Goal: Task Accomplishment & Management: Contribute content

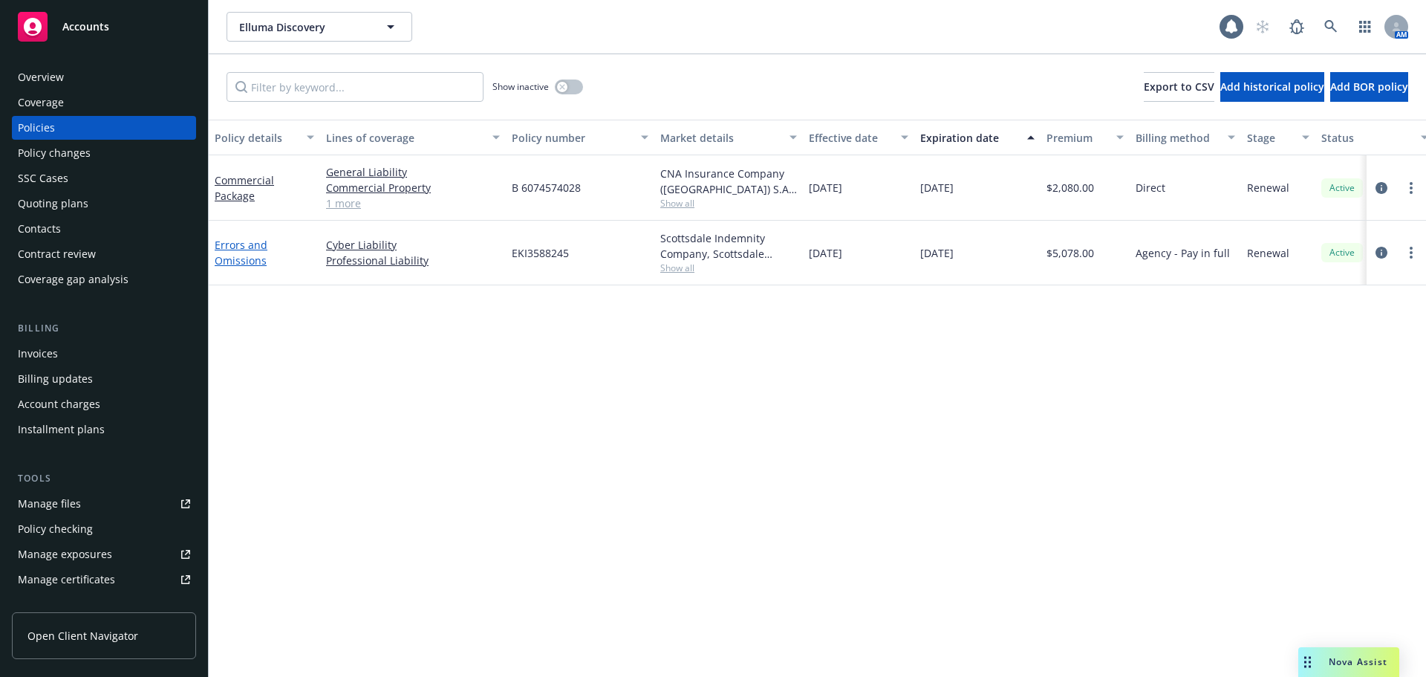
click at [241, 262] on link "Errors and Omissions" at bounding box center [241, 253] width 53 height 30
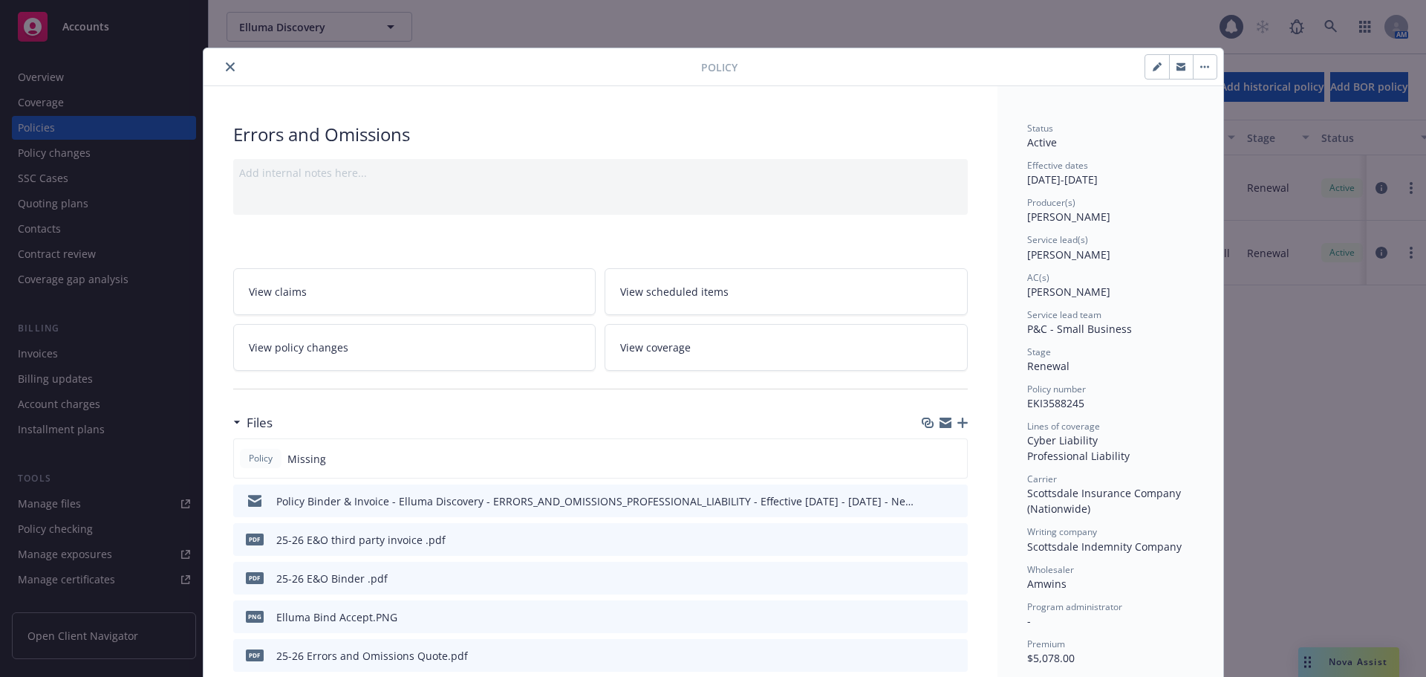
click at [957, 426] on icon "button" at bounding box center [962, 422] width 10 height 10
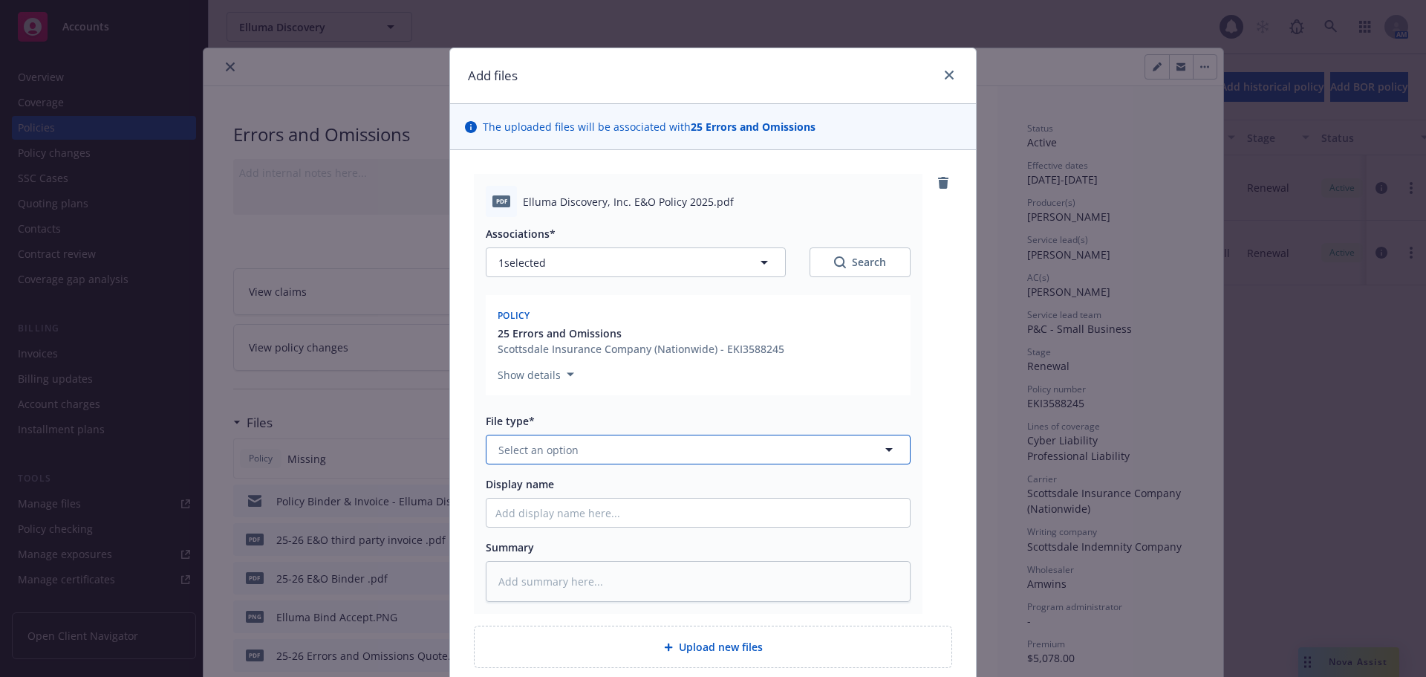
click at [604, 447] on button "Select an option" at bounding box center [698, 450] width 425 height 30
type input "Pol"
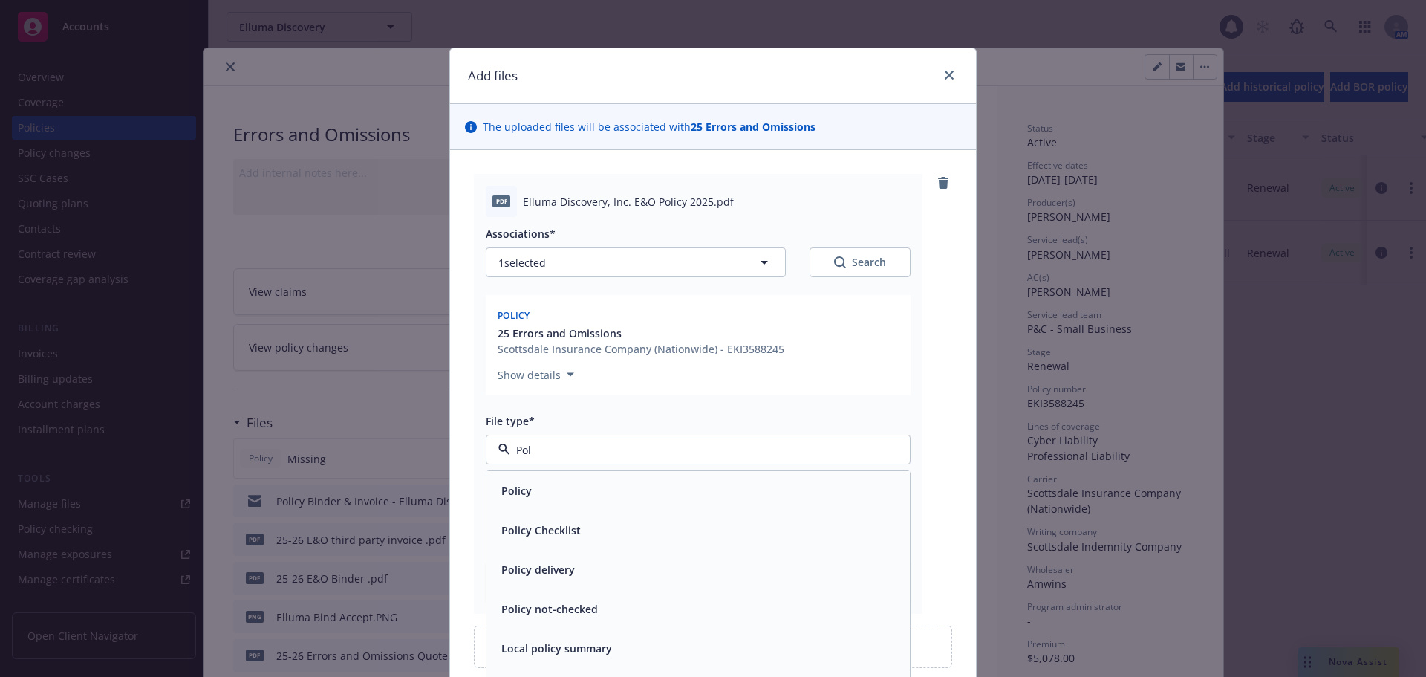
click at [651, 495] on div "Policy" at bounding box center [698, 491] width 406 height 22
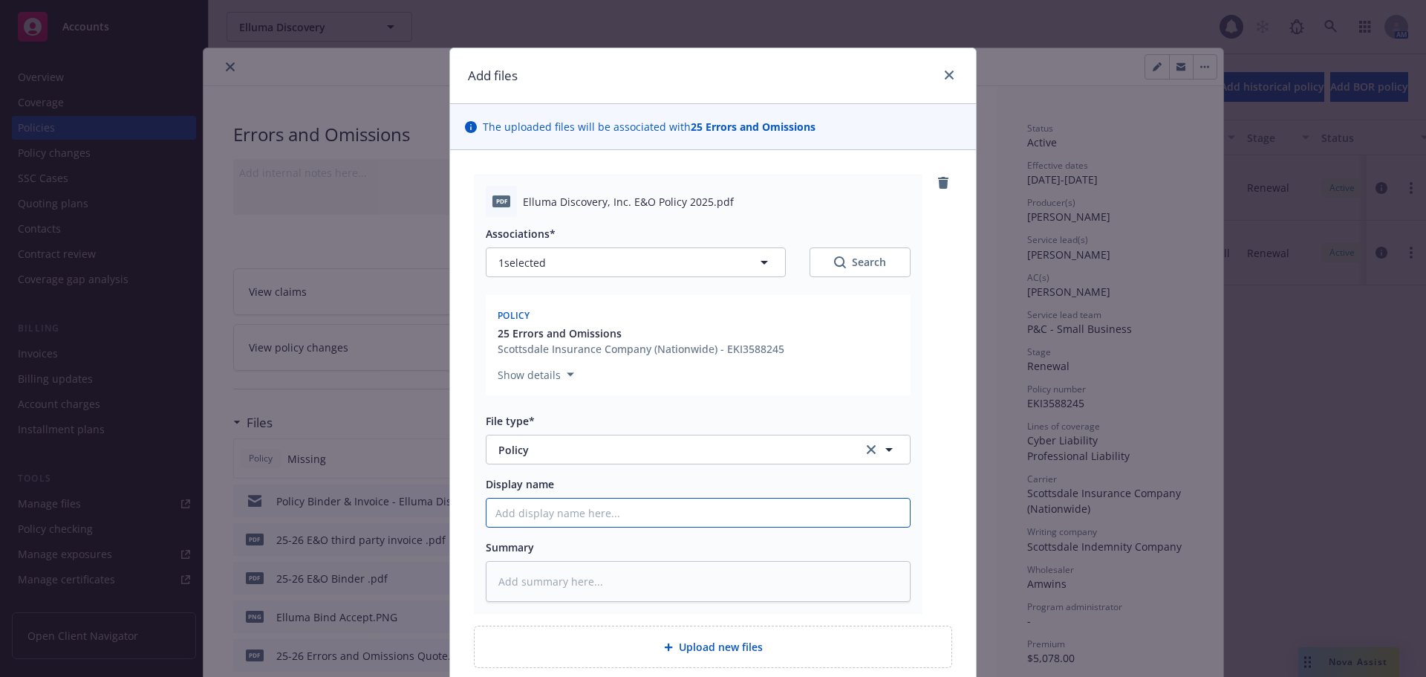
click at [559, 522] on input "Display name" at bounding box center [698, 512] width 423 height 28
type textarea "x"
type input "2"
type textarea "x"
type input "25"
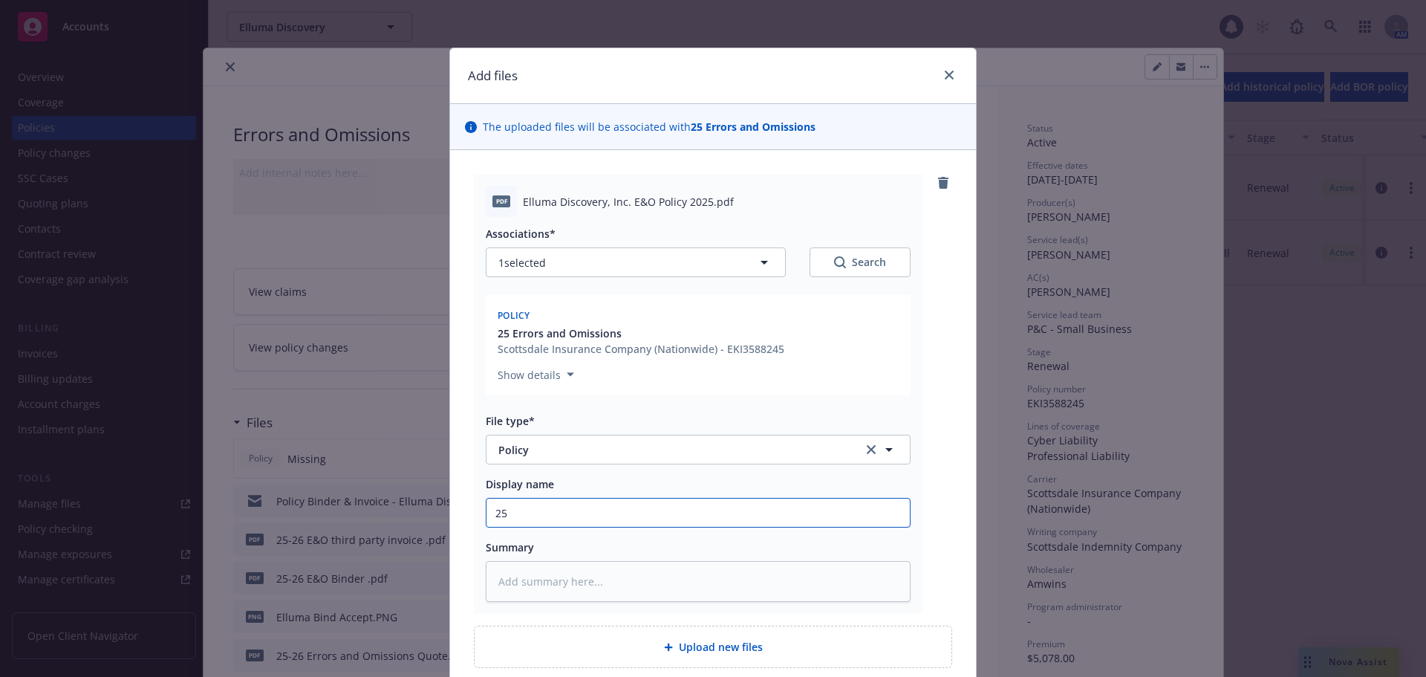
type textarea "x"
type input "25-"
type textarea "x"
type input "25-2"
type textarea "x"
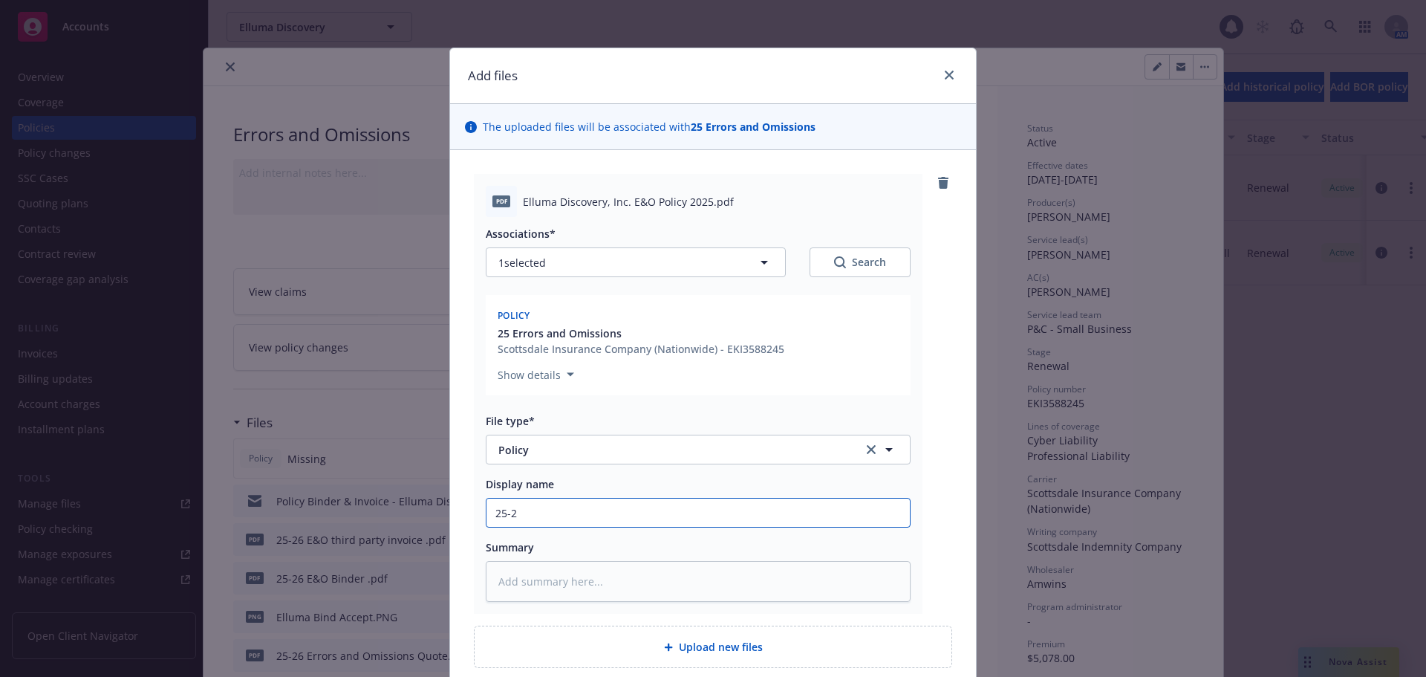
type input "25-26"
type textarea "x"
type input "25-26"
type textarea "x"
type input "25-26 E"
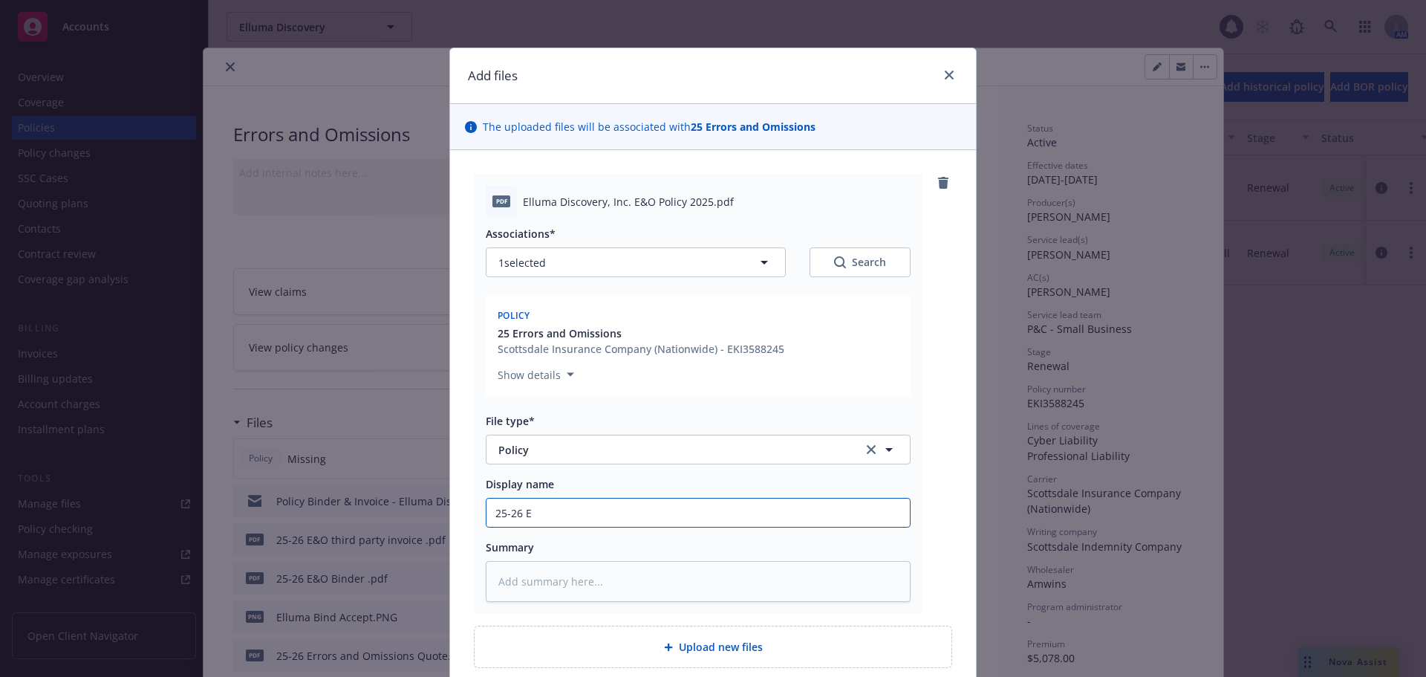
type textarea "x"
type input "25-26 E&"
type textarea "x"
type input "25-26 E&O"
type textarea "x"
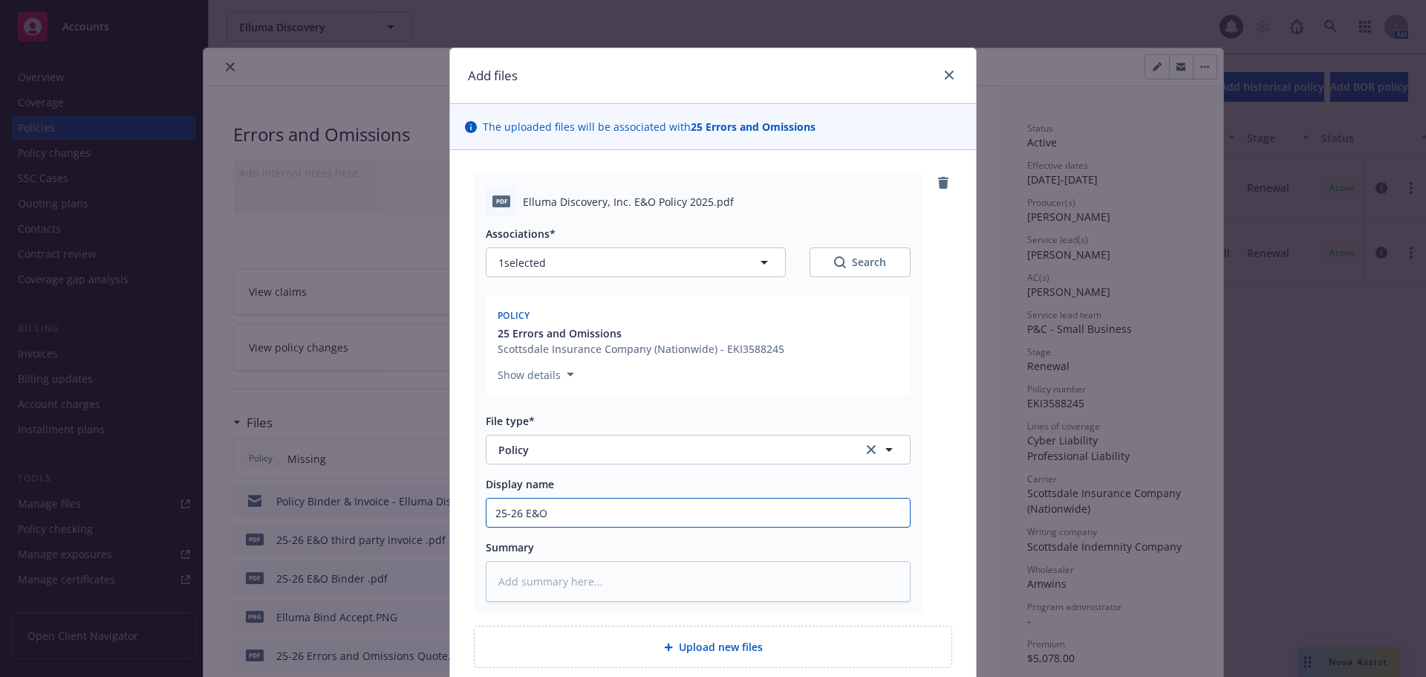
type input "25-26 E&O"
type textarea "x"
type input "25-26 E&O P"
type textarea "x"
type input "25-26 E&O Po"
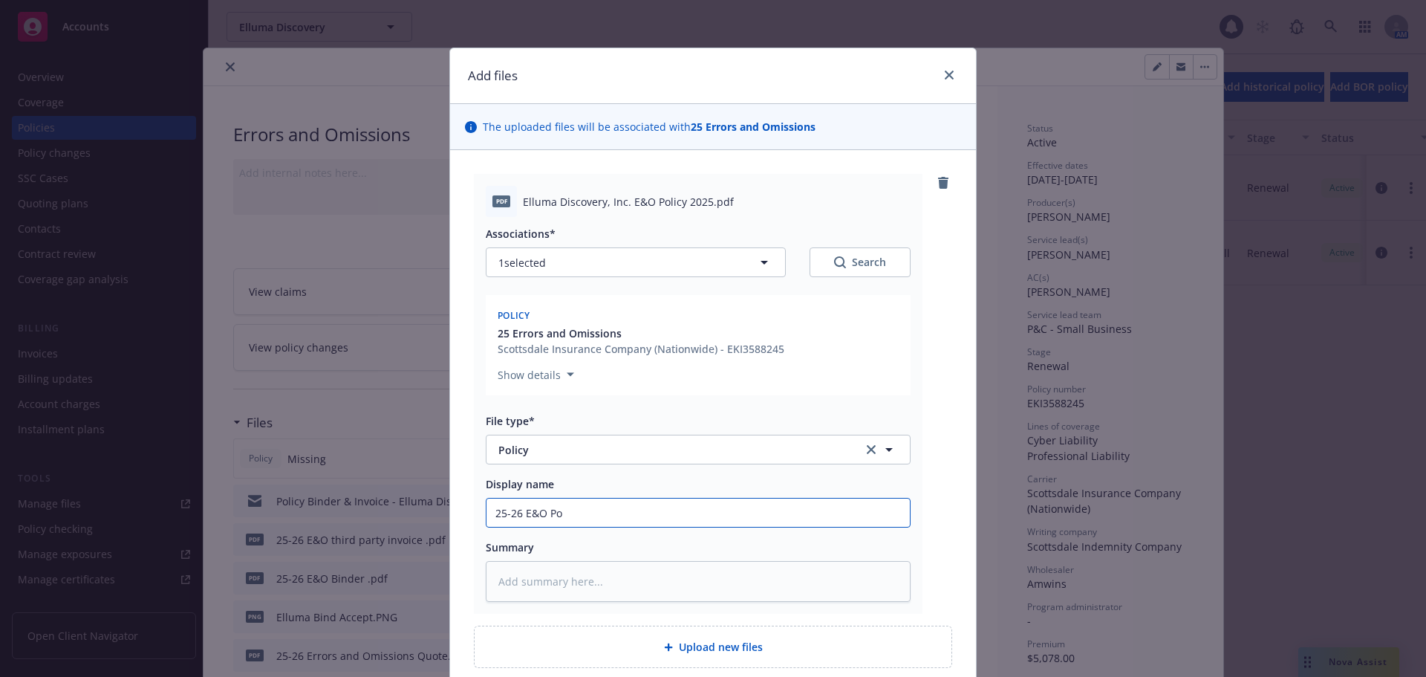
type textarea "x"
type input "25-26 E&O Pol"
type textarea "x"
type input "25-26 E&O Poli"
type textarea "x"
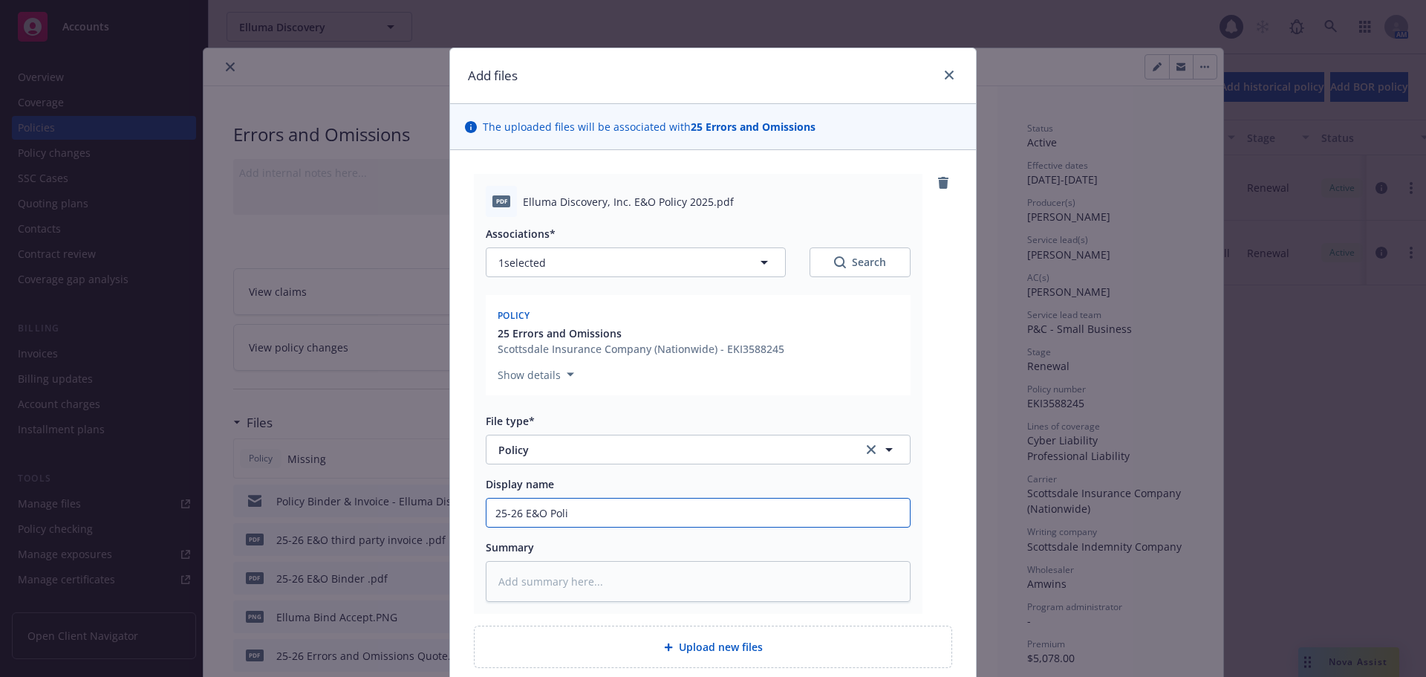
type input "25-26 E&O Polic"
type textarea "x"
type input "25-26 E&O Policy"
type textarea "x"
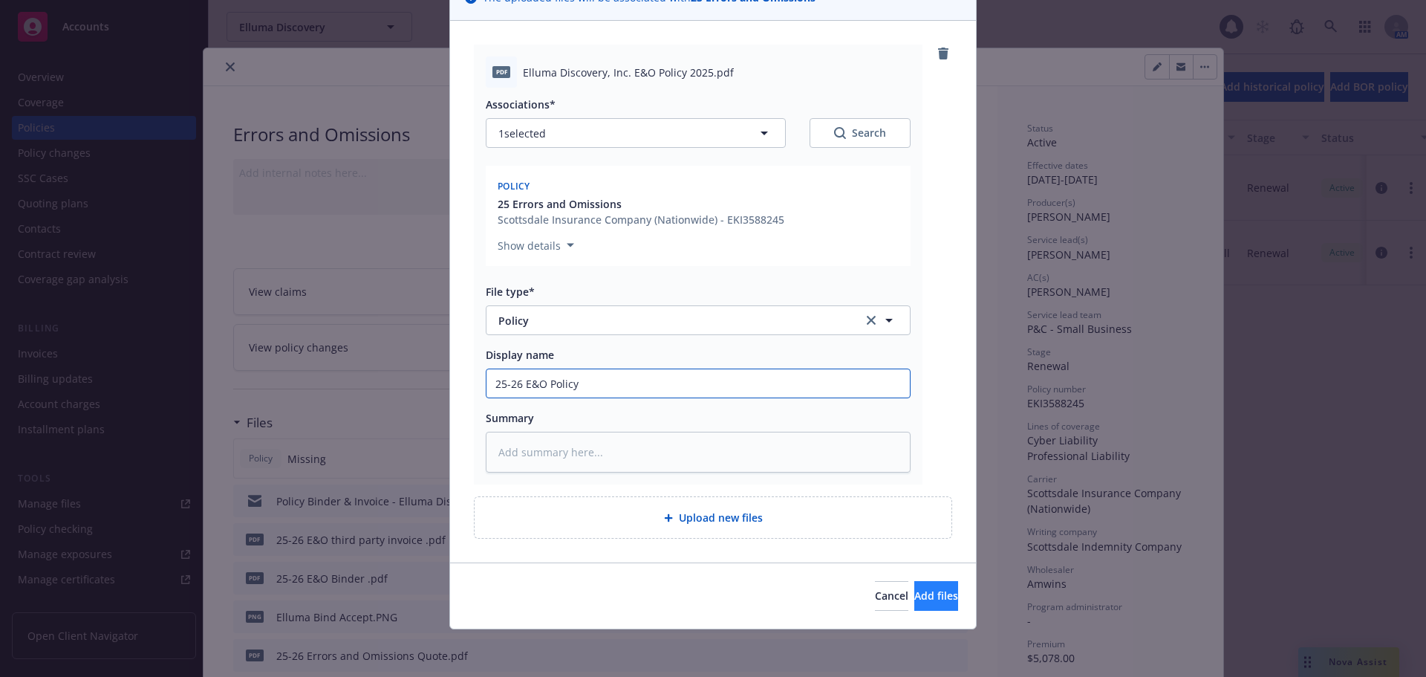
type input "25-26 E&O Policy"
click at [914, 588] on button "Add files" at bounding box center [936, 596] width 44 height 30
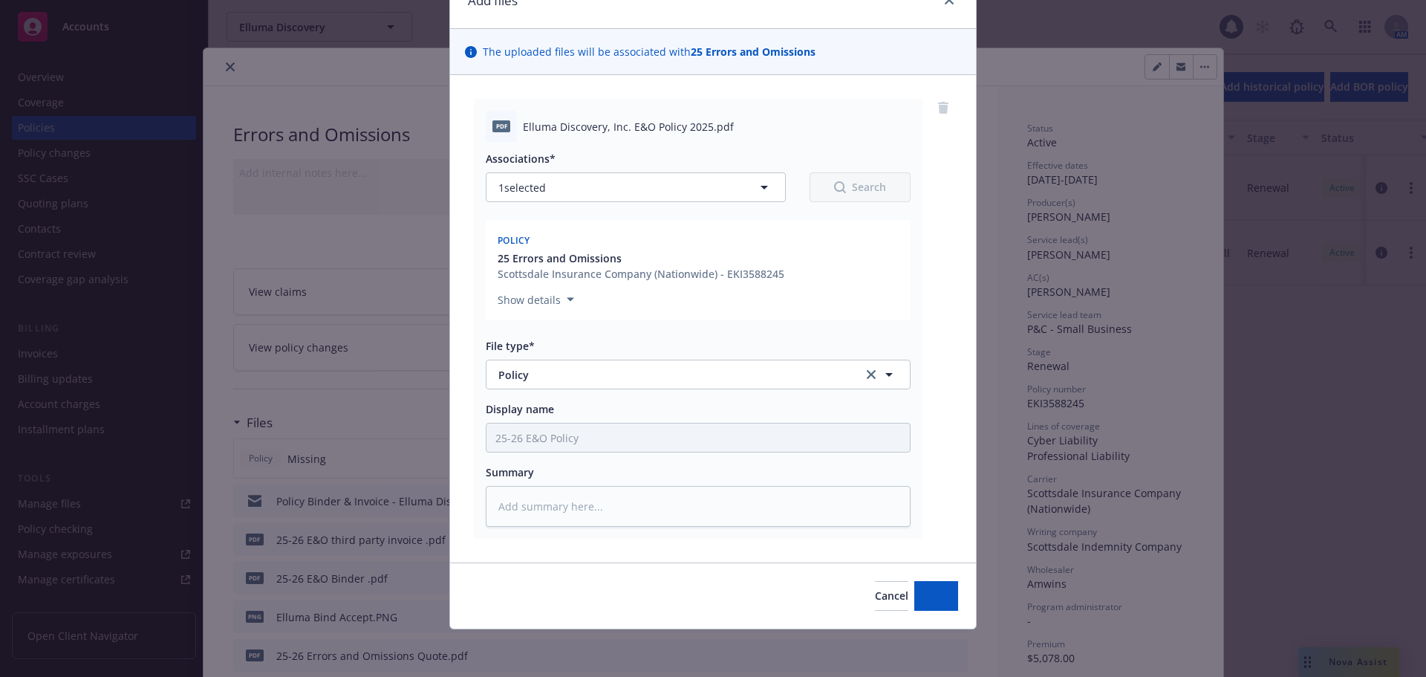
scroll to position [75, 0]
type textarea "x"
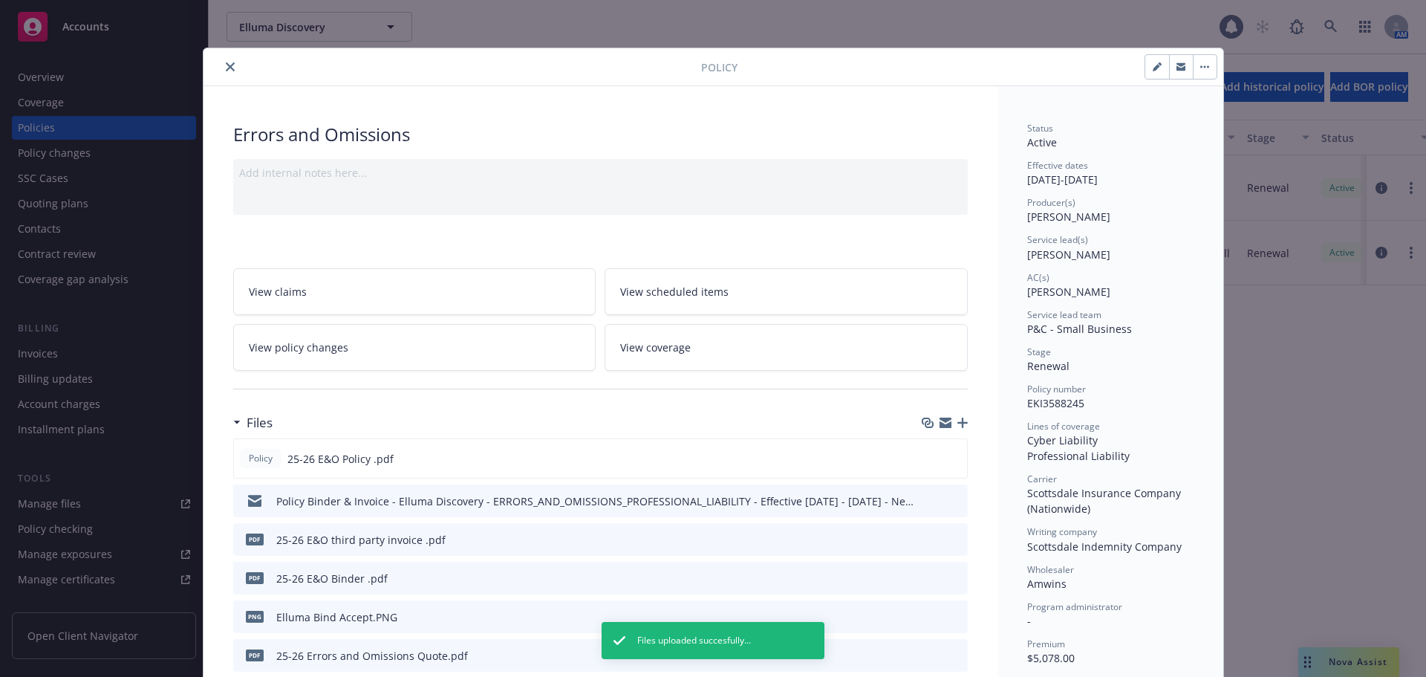
click at [221, 68] on button "close" at bounding box center [230, 67] width 18 height 18
